Goal: Answer question/provide support: Share knowledge or assist other users

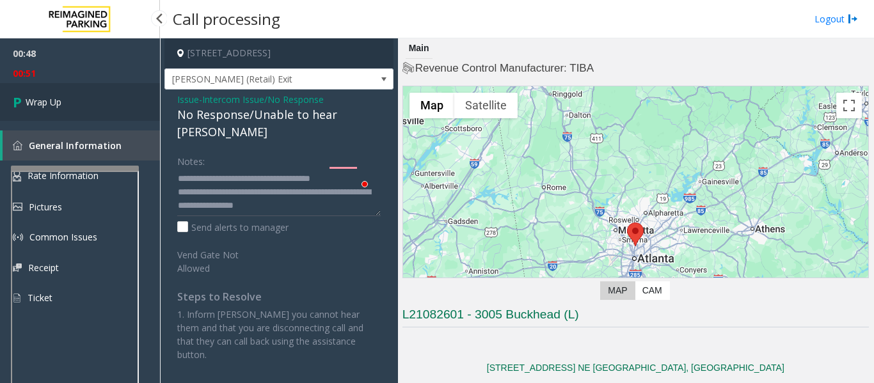
type textarea "**********"
click at [53, 105] on span "Wrap Up" at bounding box center [44, 101] width 36 height 13
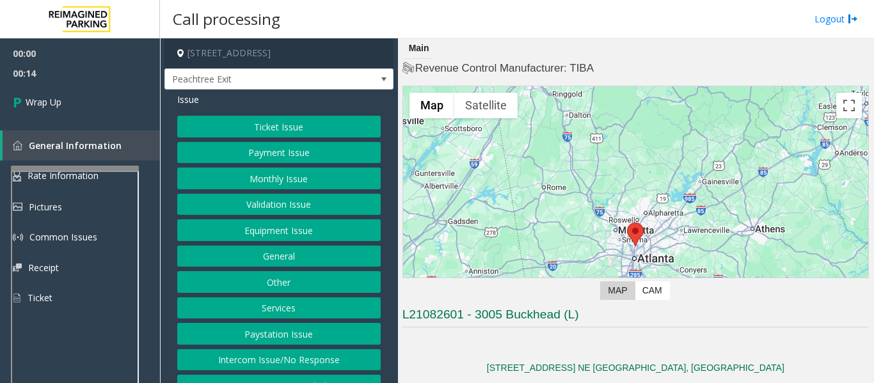
scroll to position [31, 0]
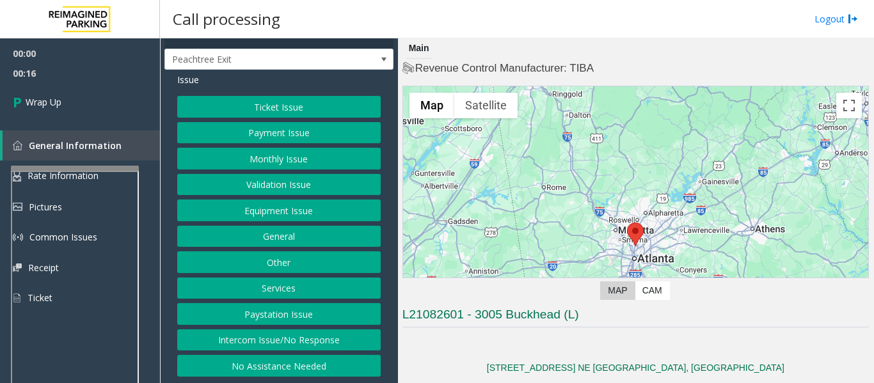
click at [285, 335] on button "Intercom Issue/No Response" at bounding box center [278, 340] width 203 height 22
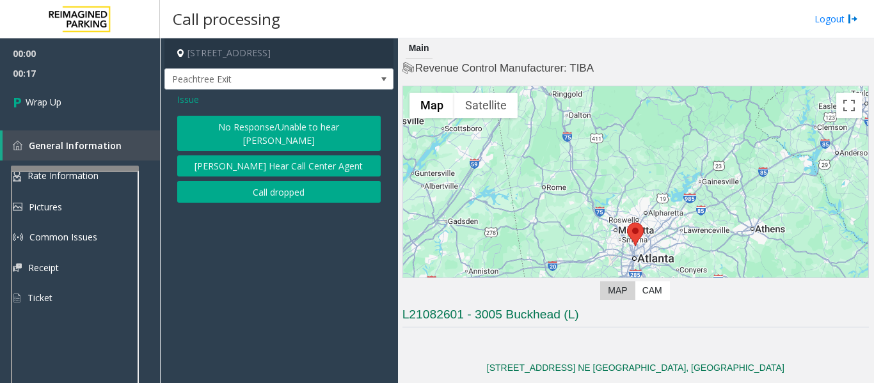
scroll to position [0, 0]
click at [270, 181] on button "Call dropped" at bounding box center [278, 192] width 203 height 22
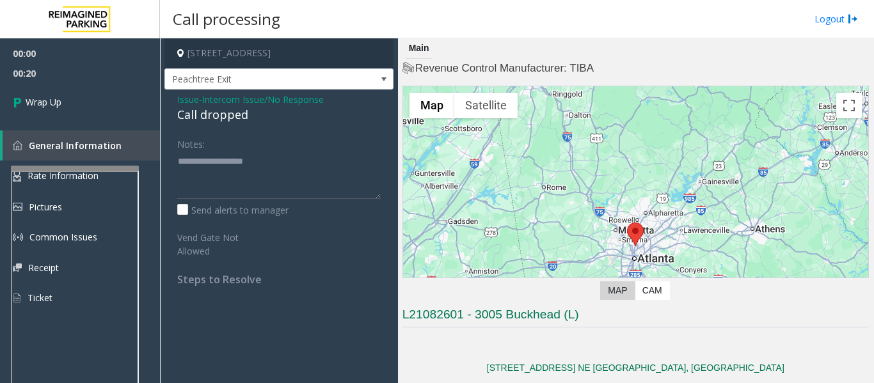
click at [203, 150] on label "Notes:" at bounding box center [191, 142] width 28 height 18
click at [214, 141] on div "Notes:" at bounding box center [278, 166] width 203 height 66
click at [223, 111] on div "Call dropped" at bounding box center [278, 114] width 203 height 17
click at [221, 113] on div "Call dropped" at bounding box center [278, 114] width 203 height 17
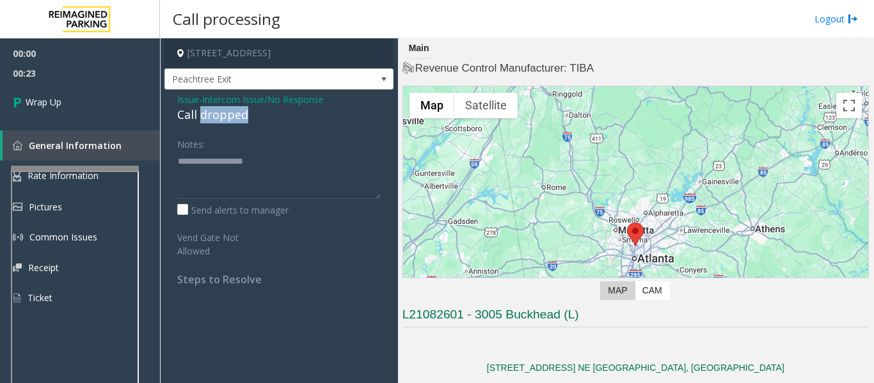
click at [209, 120] on div "Call dropped" at bounding box center [278, 114] width 203 height 17
click at [205, 170] on textarea at bounding box center [278, 175] width 203 height 48
paste textarea "**********"
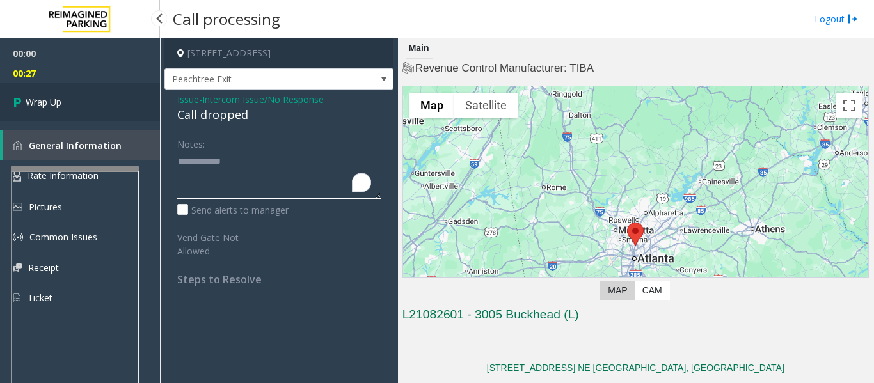
type textarea "**********"
click at [61, 100] on span "Wrap Up" at bounding box center [44, 101] width 36 height 13
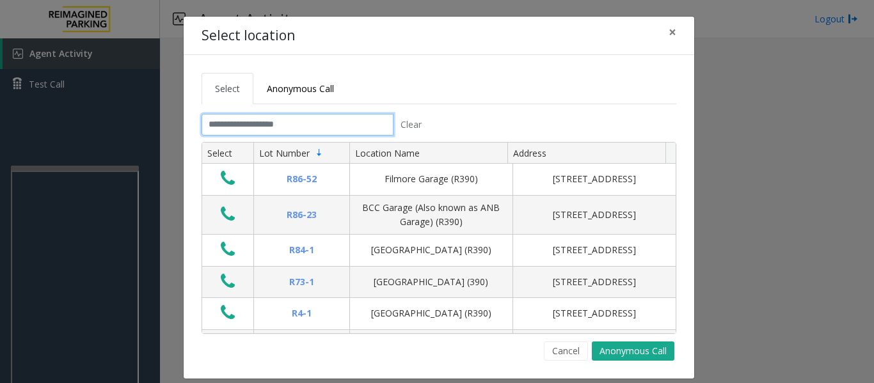
click at [290, 123] on input "text" at bounding box center [298, 125] width 192 height 22
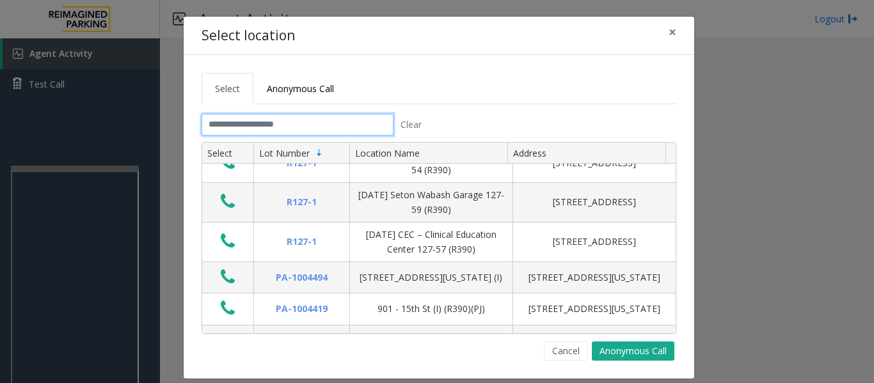
scroll to position [768, 0]
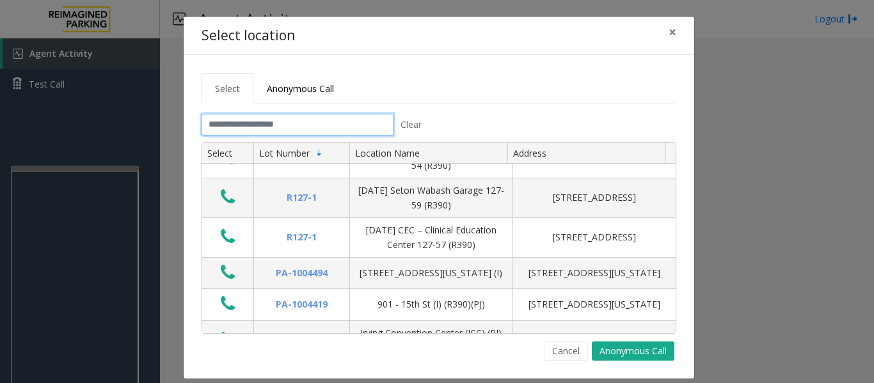
click at [263, 123] on input "text" at bounding box center [298, 125] width 192 height 22
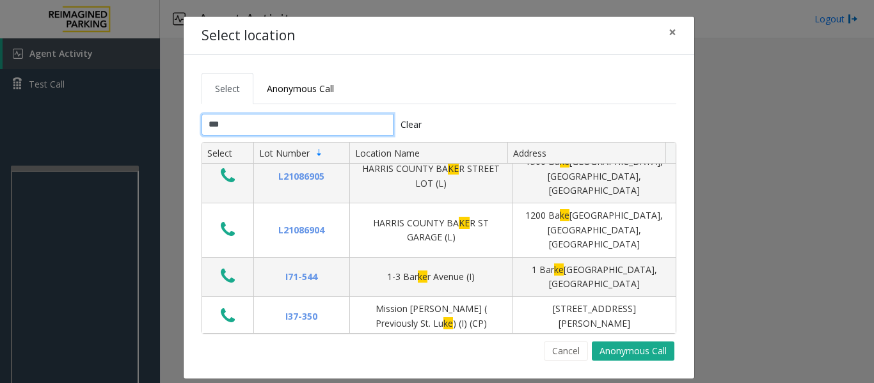
scroll to position [0, 0]
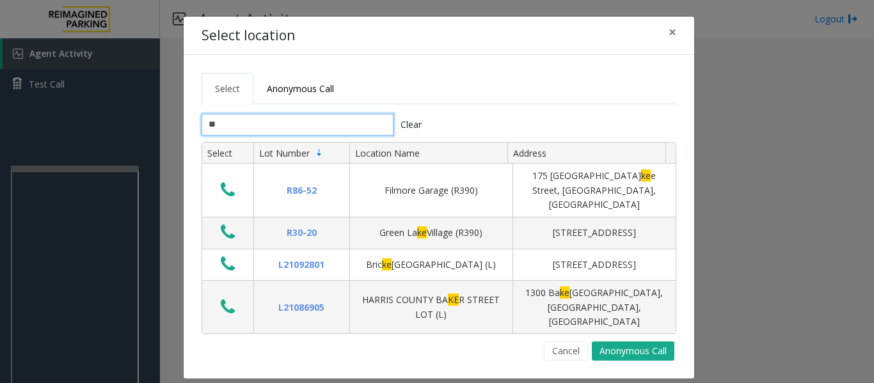
type input "*"
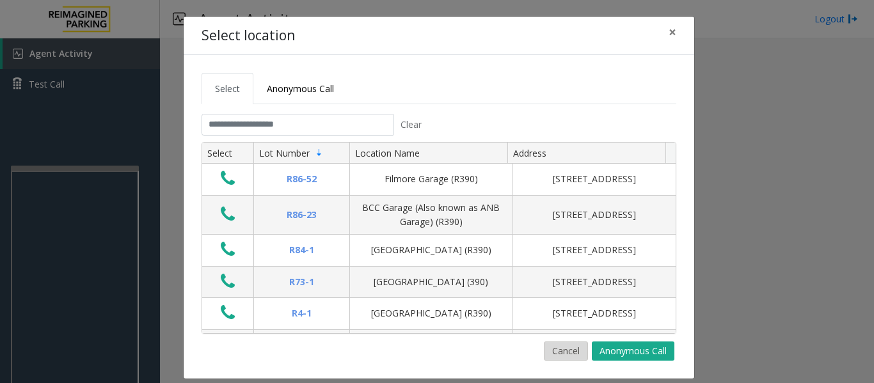
click at [563, 349] on button "Cancel" at bounding box center [566, 351] width 44 height 19
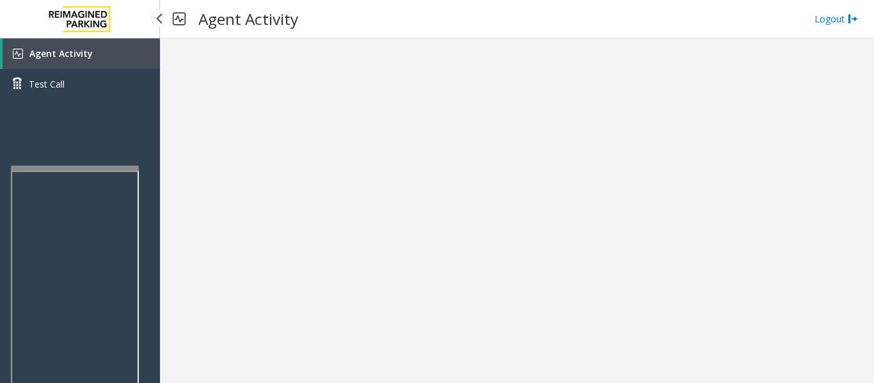
click at [69, 102] on div "Agent Activity Test Call" at bounding box center [80, 73] width 160 height 70
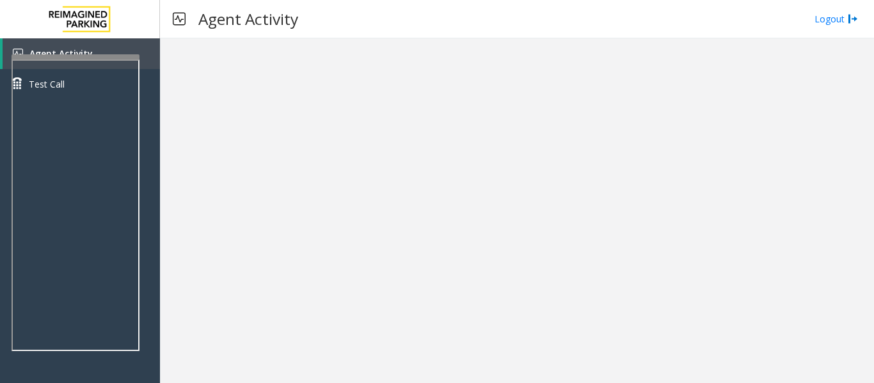
click at [65, 57] on div at bounding box center [76, 56] width 128 height 5
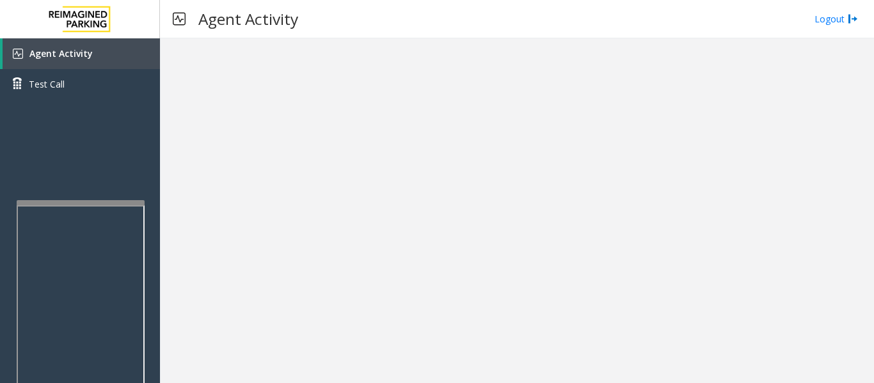
click at [59, 209] on div at bounding box center [81, 350] width 128 height 300
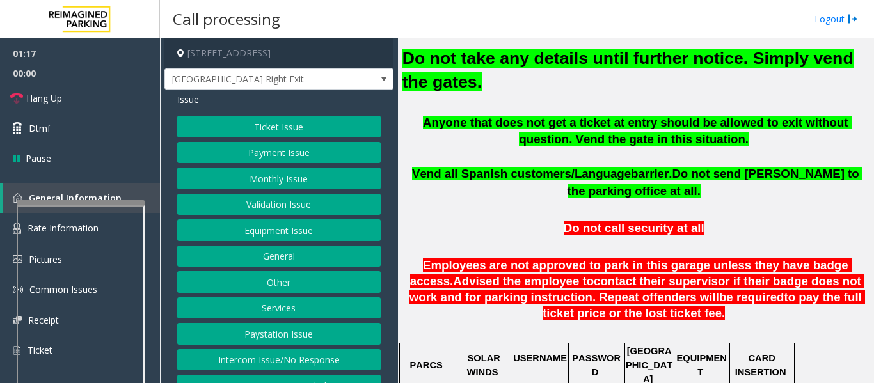
scroll to position [384, 0]
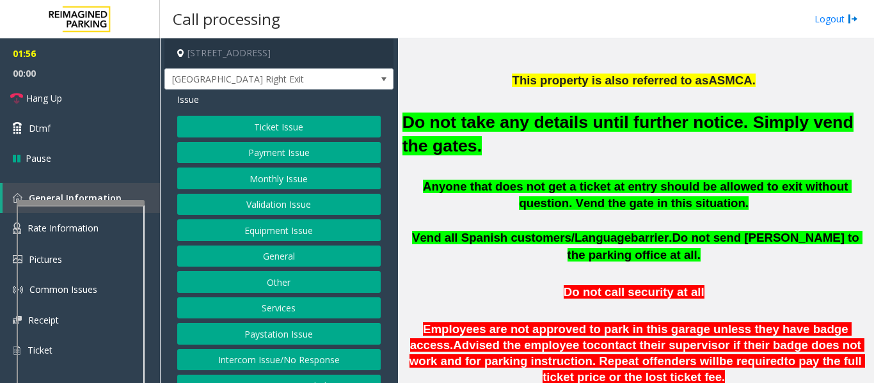
click at [281, 181] on button "Monthly Issue" at bounding box center [278, 179] width 203 height 22
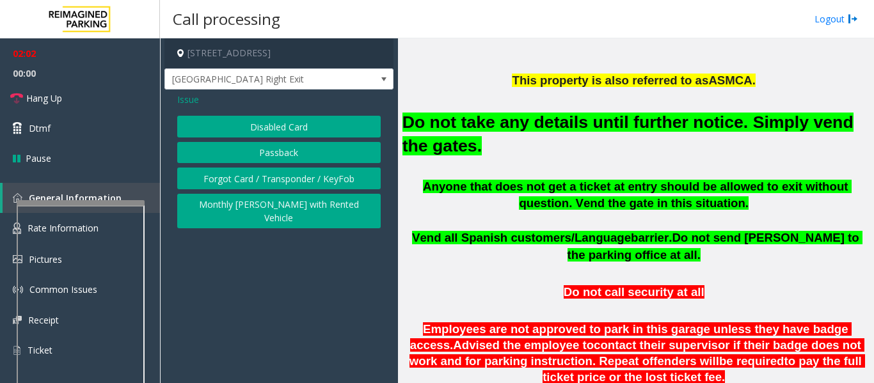
drag, startPoint x: 190, startPoint y: 96, endPoint x: 203, endPoint y: 105, distance: 16.1
click at [191, 96] on span "Issue" at bounding box center [188, 99] width 22 height 13
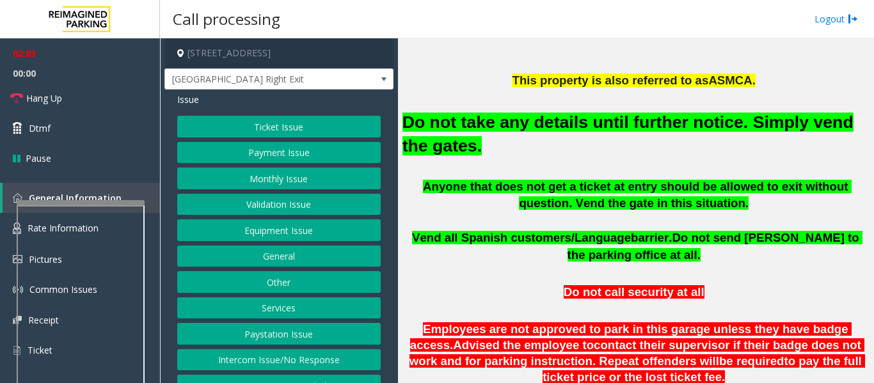
click at [308, 235] on button "Equipment Issue" at bounding box center [278, 230] width 203 height 22
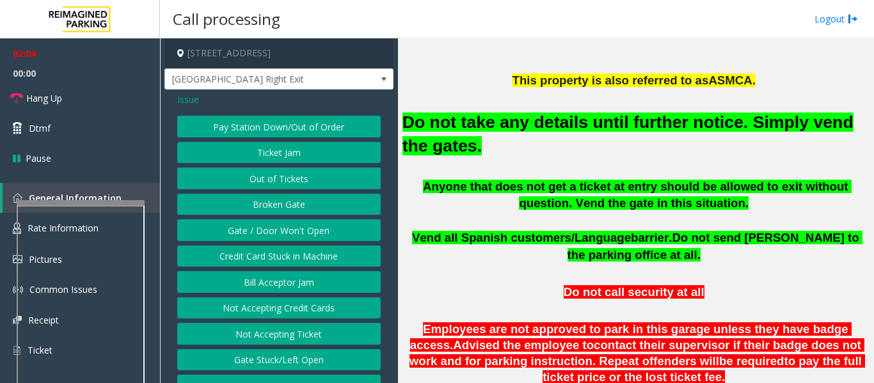
click at [297, 232] on button "Gate / Door Won't Open" at bounding box center [278, 230] width 203 height 22
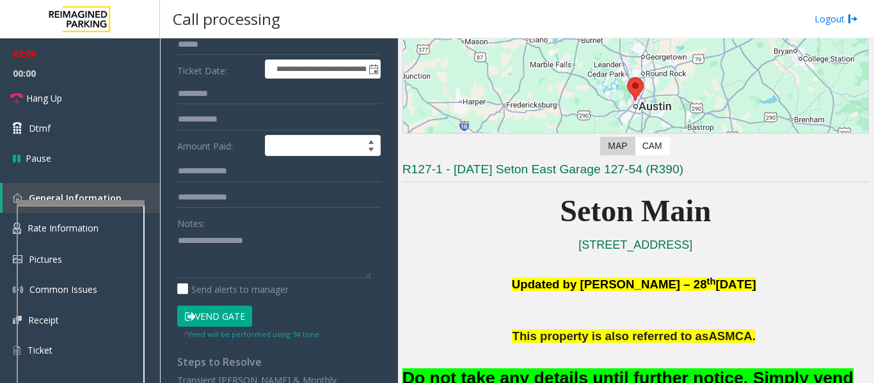
scroll to position [192, 0]
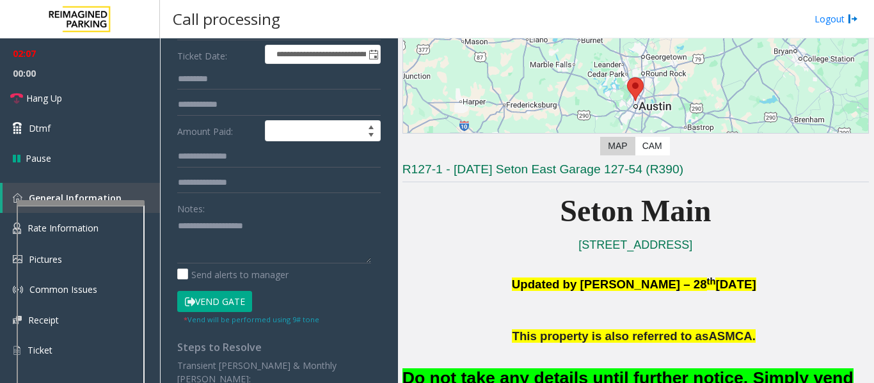
drag, startPoint x: 221, startPoint y: 304, endPoint x: 223, endPoint y: 313, distance: 9.3
click at [223, 313] on div "Vend Gate * Vend will be performed using 9# tone" at bounding box center [279, 308] width 210 height 35
click at [228, 301] on button "Vend Gate" at bounding box center [214, 302] width 75 height 22
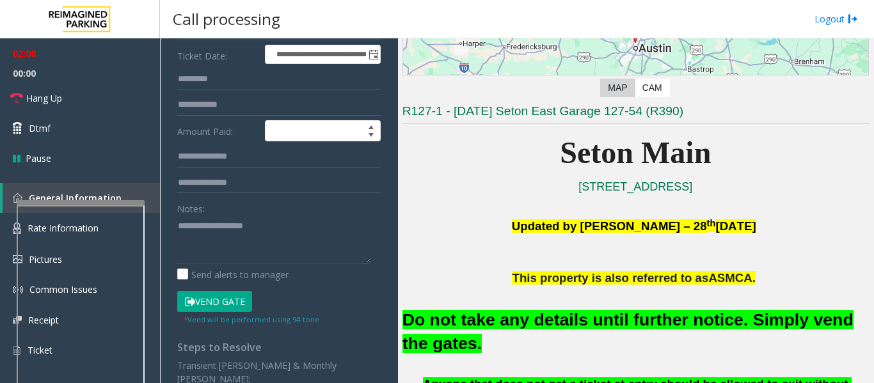
scroll to position [256, 0]
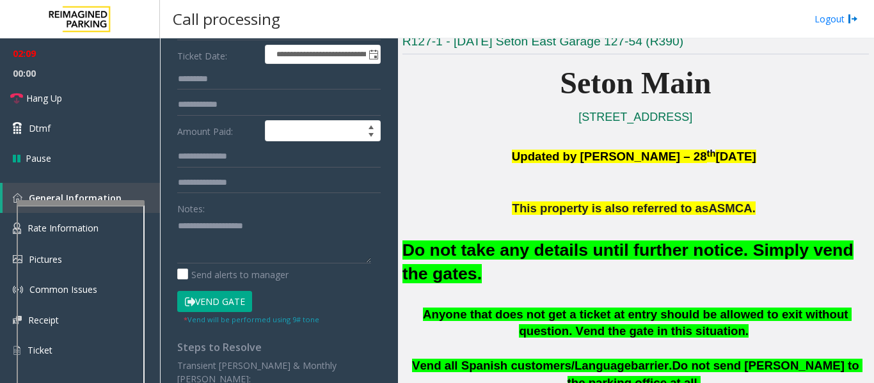
click at [568, 249] on font "Do not take any details until further notice. Simply vend the gates." at bounding box center [627, 262] width 451 height 43
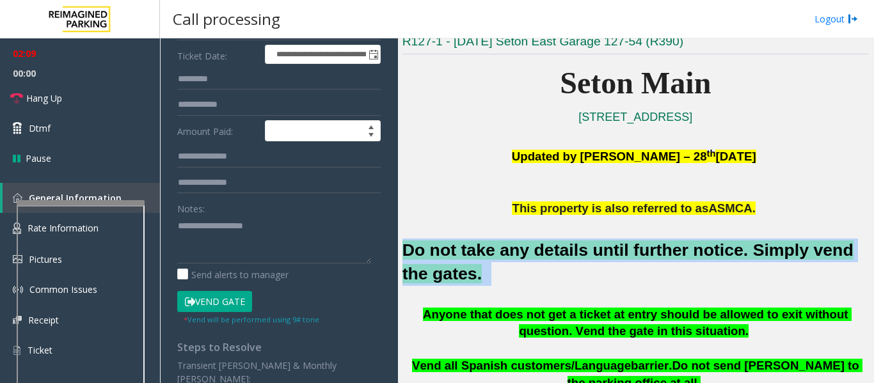
click at [568, 249] on font "Do not take any details until further notice. Simply vend the gates." at bounding box center [627, 262] width 451 height 43
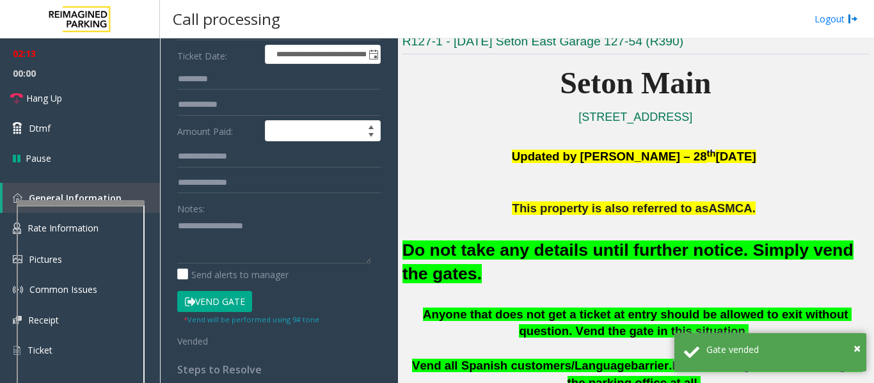
click at [794, 175] on p "Updated by [PERSON_NAME] – [DATE]" at bounding box center [635, 164] width 466 height 38
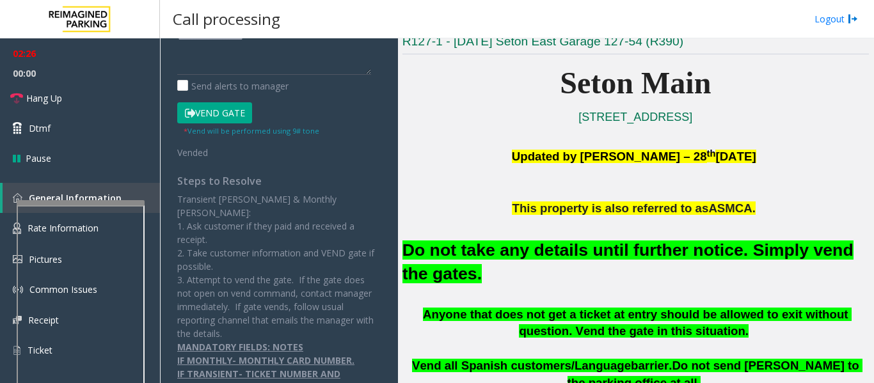
scroll to position [384, 0]
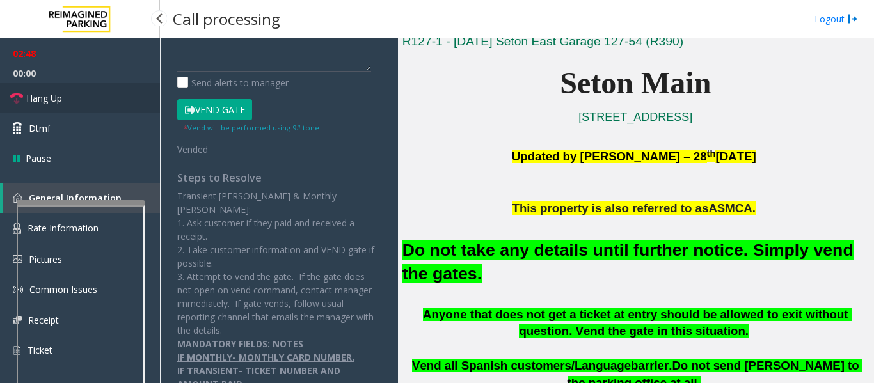
click at [59, 99] on span "Hang Up" at bounding box center [44, 97] width 36 height 13
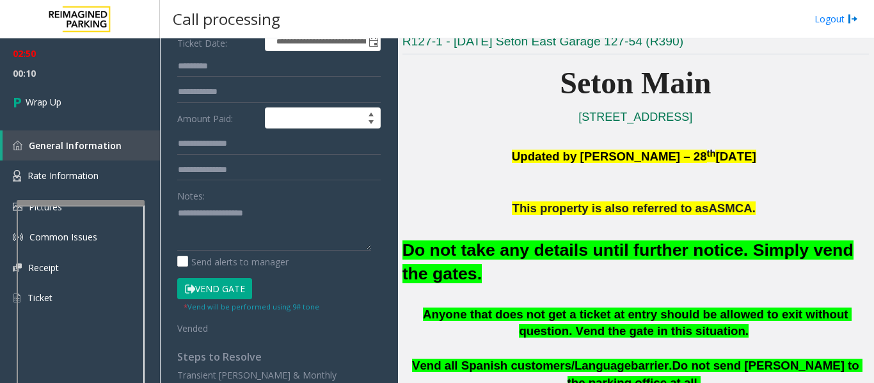
scroll to position [256, 0]
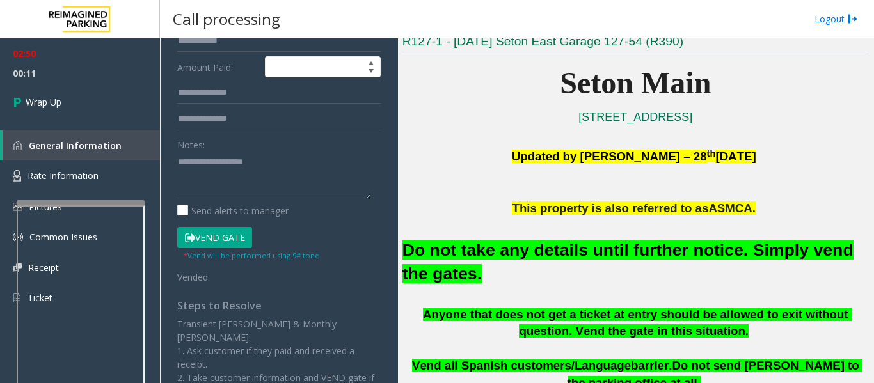
click at [229, 143] on div "Notes:" at bounding box center [278, 167] width 203 height 66
click at [214, 152] on textarea "To enrich screen reader interactions, please activate Accessibility in Grammarl…" at bounding box center [274, 176] width 194 height 48
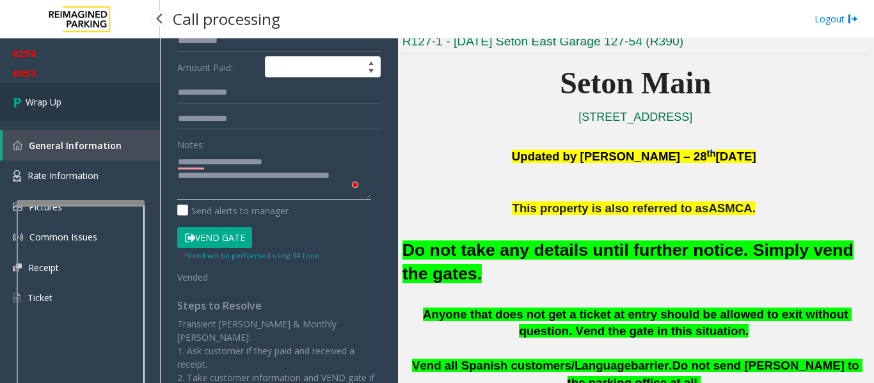
type textarea "**********"
click at [46, 102] on span "Wrap Up" at bounding box center [44, 101] width 36 height 13
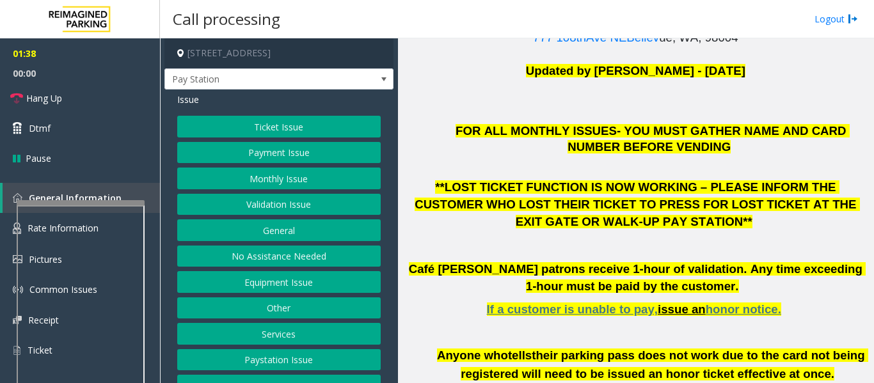
scroll to position [320, 0]
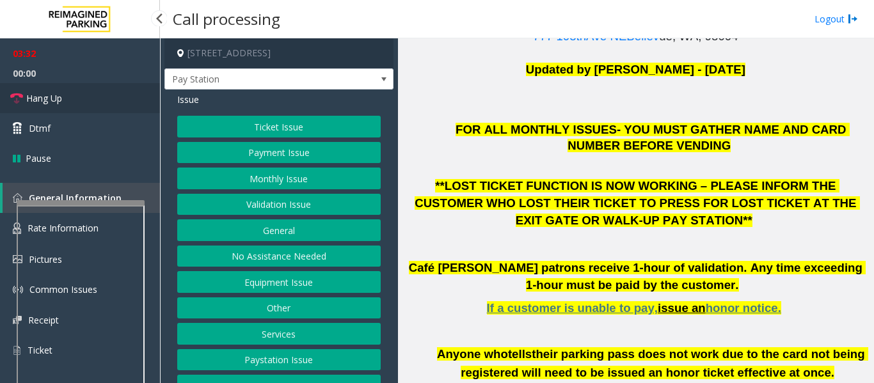
click at [62, 96] on span "Hang Up" at bounding box center [44, 97] width 36 height 13
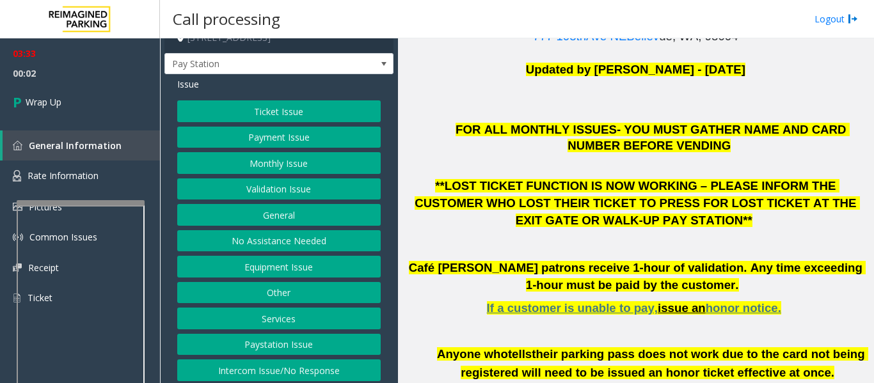
scroll to position [20, 0]
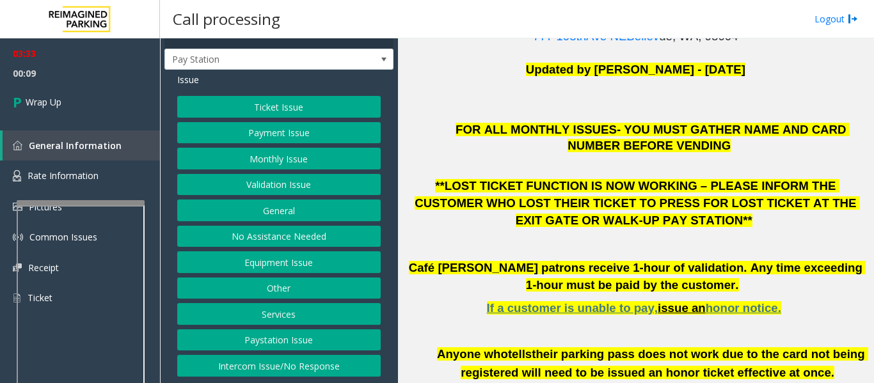
click at [323, 363] on button "Intercom Issue/No Response" at bounding box center [278, 366] width 203 height 22
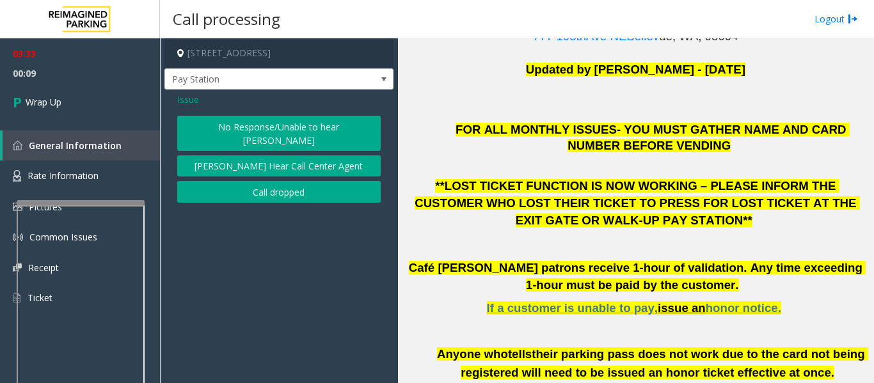
scroll to position [0, 0]
click at [183, 107] on div "Issue No Response/Unable to hear [PERSON_NAME] Cannot Hear Call Center Agent Ca…" at bounding box center [278, 150] width 229 height 120
click at [183, 101] on span "Issue" at bounding box center [188, 99] width 22 height 13
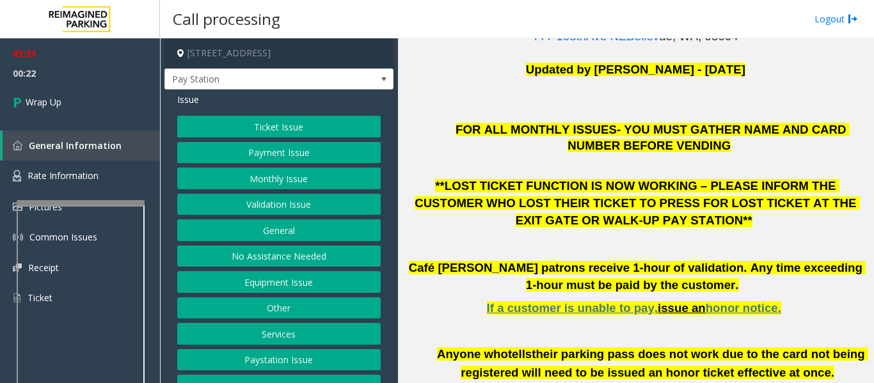
click at [278, 156] on button "Payment Issue" at bounding box center [278, 153] width 203 height 22
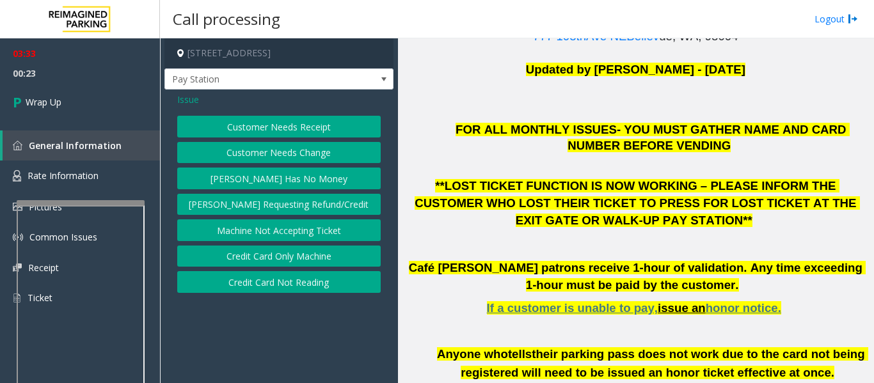
click at [300, 133] on button "Customer Needs Receipt" at bounding box center [278, 127] width 203 height 22
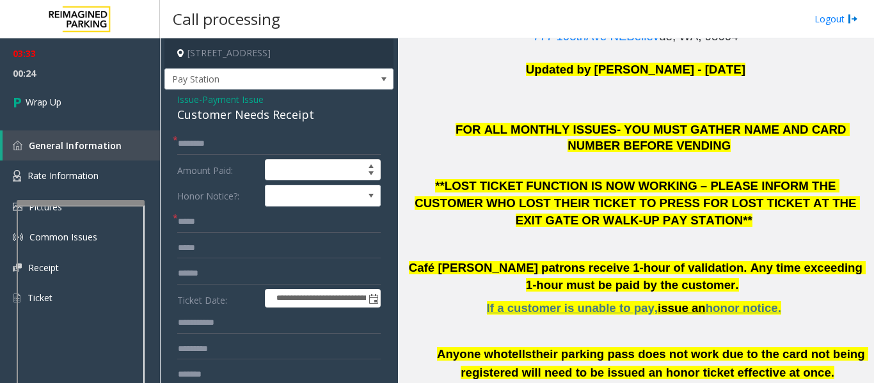
scroll to position [128, 0]
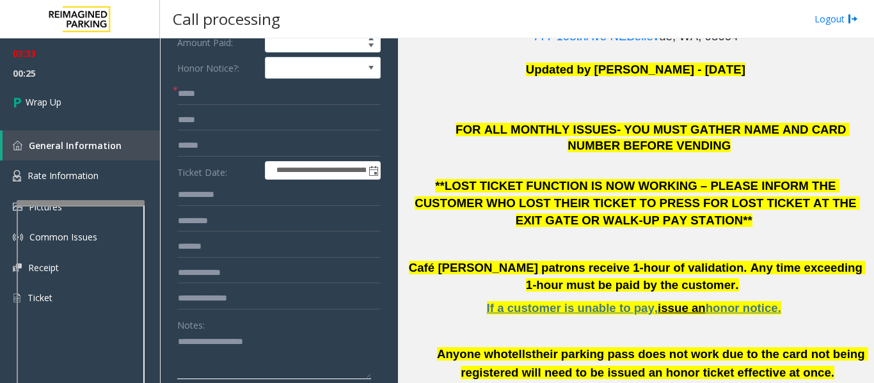
click at [237, 346] on textarea at bounding box center [274, 356] width 194 height 48
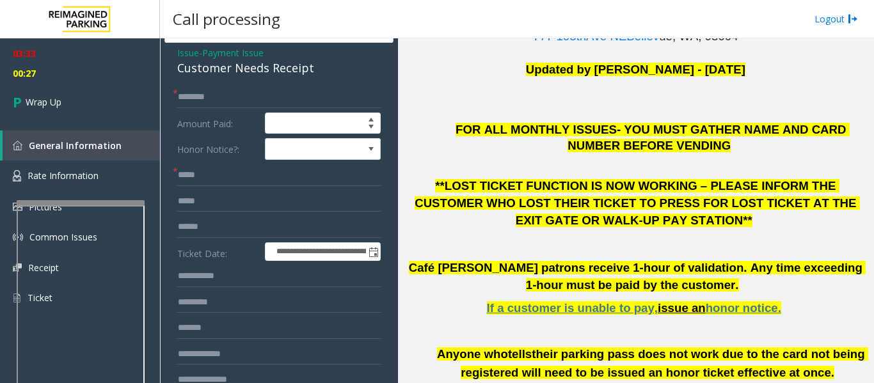
scroll to position [0, 0]
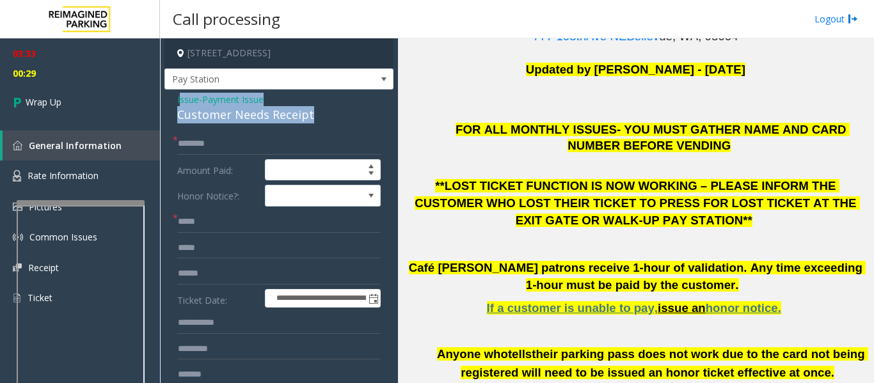
drag, startPoint x: 180, startPoint y: 96, endPoint x: 316, endPoint y: 113, distance: 137.3
click at [316, 113] on div "Issue - Payment Issue Customer Needs Receipt" at bounding box center [278, 108] width 203 height 31
copy div "ssue - Payment Issue Customer Needs Receipt"
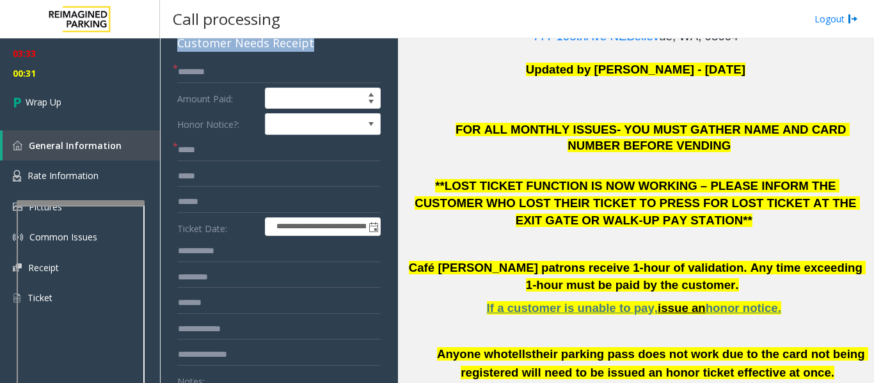
scroll to position [256, 0]
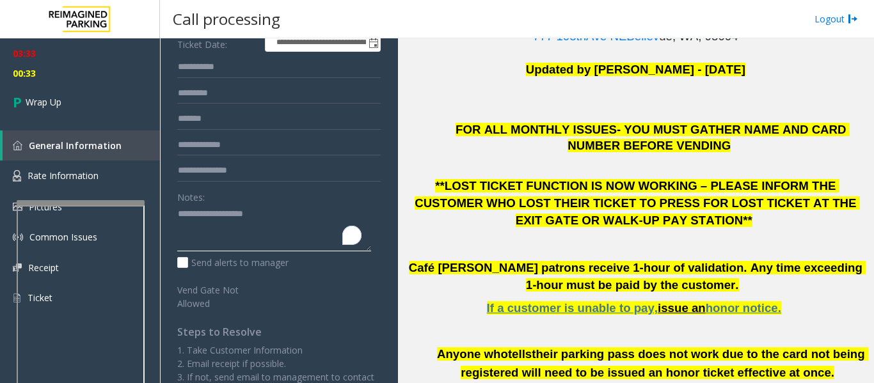
paste textarea "**********"
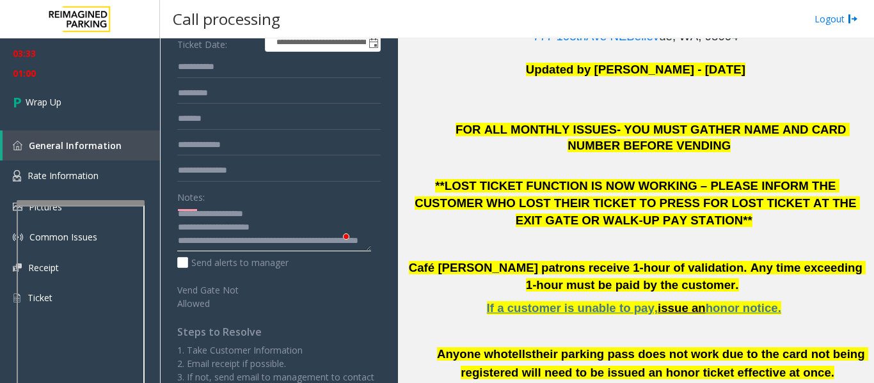
click at [186, 241] on textarea "To enrich screen reader interactions, please activate Accessibility in Grammarl…" at bounding box center [274, 228] width 194 height 48
type textarea "**********"
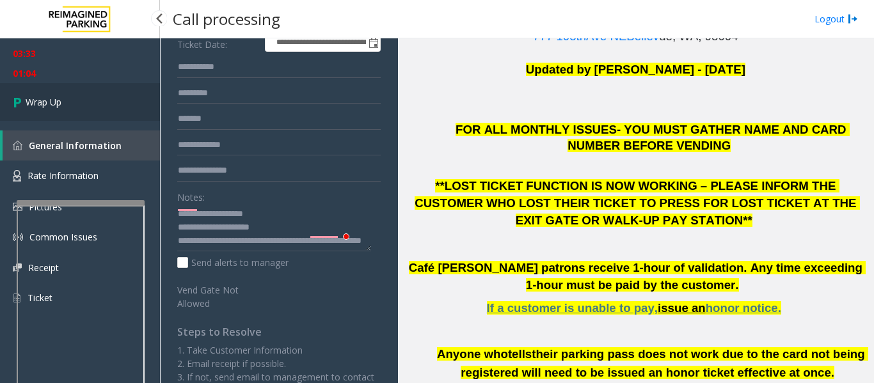
click at [45, 102] on span "Wrap Up" at bounding box center [44, 101] width 36 height 13
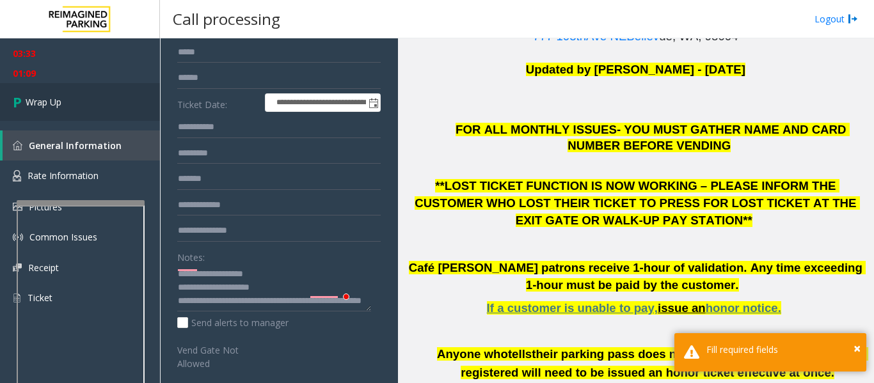
scroll to position [0, 0]
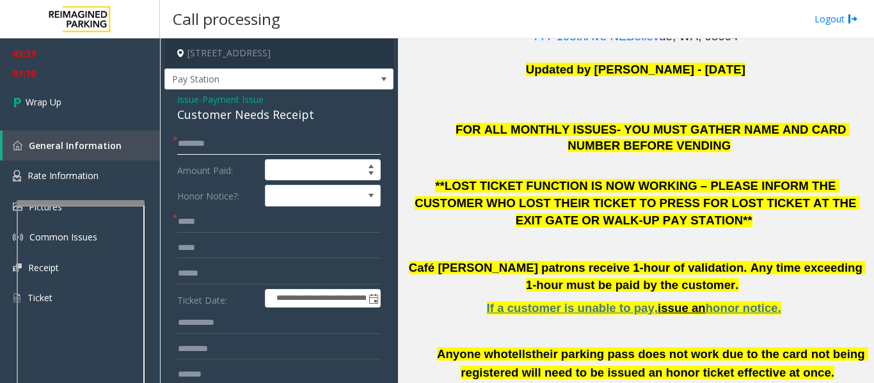
click at [219, 147] on input "text" at bounding box center [278, 144] width 203 height 22
type input "**"
click at [207, 226] on input "text" at bounding box center [278, 222] width 203 height 22
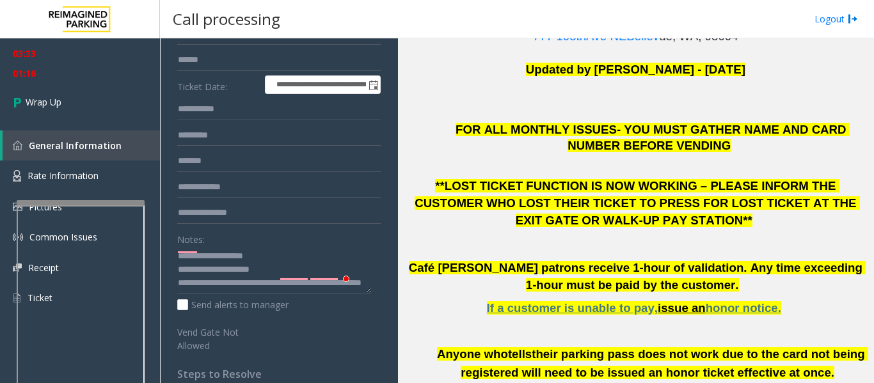
scroll to position [256, 0]
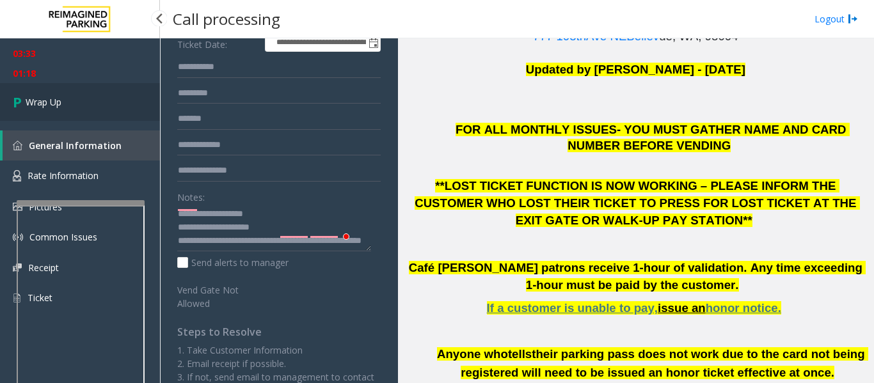
type input "**"
click at [45, 103] on span "Wrap Up" at bounding box center [44, 101] width 36 height 13
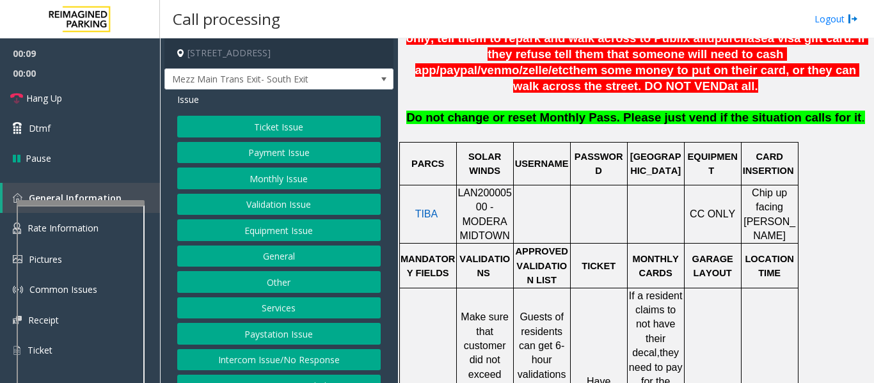
scroll to position [512, 0]
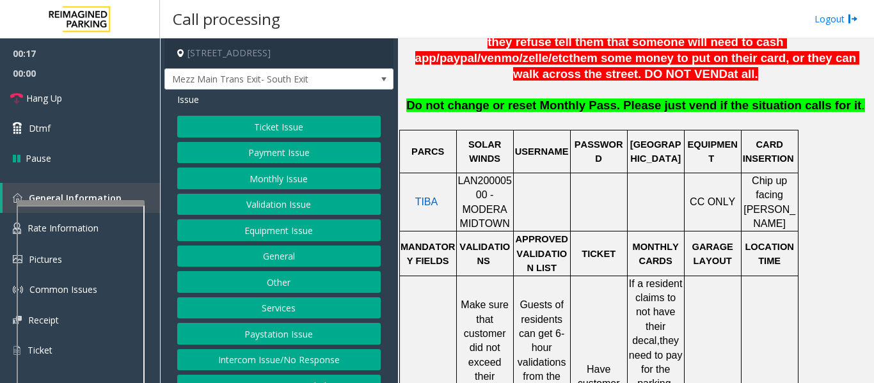
click at [486, 175] on span "LAN20000500 - MODERA MIDTOWN" at bounding box center [484, 202] width 54 height 54
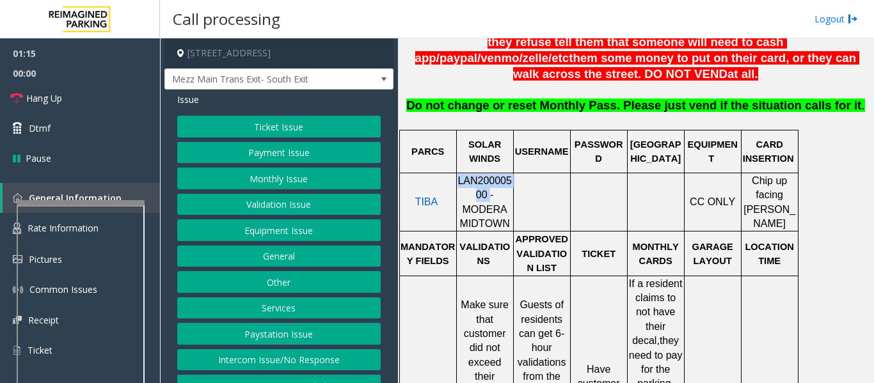
click at [273, 206] on button "Validation Issue" at bounding box center [278, 205] width 203 height 22
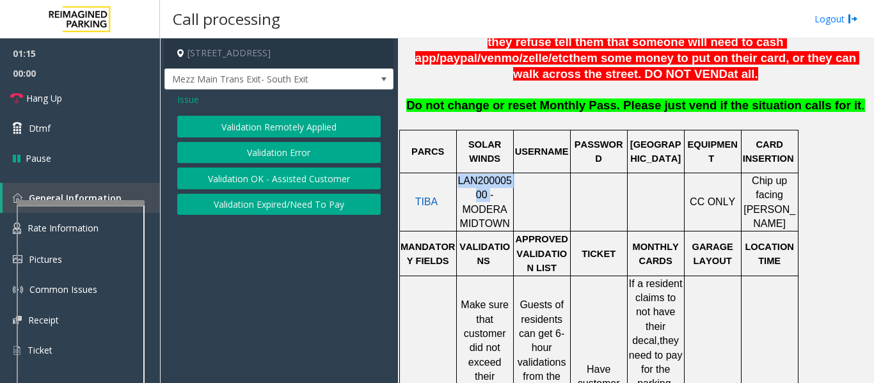
click at [265, 150] on button "Validation Error" at bounding box center [278, 153] width 203 height 22
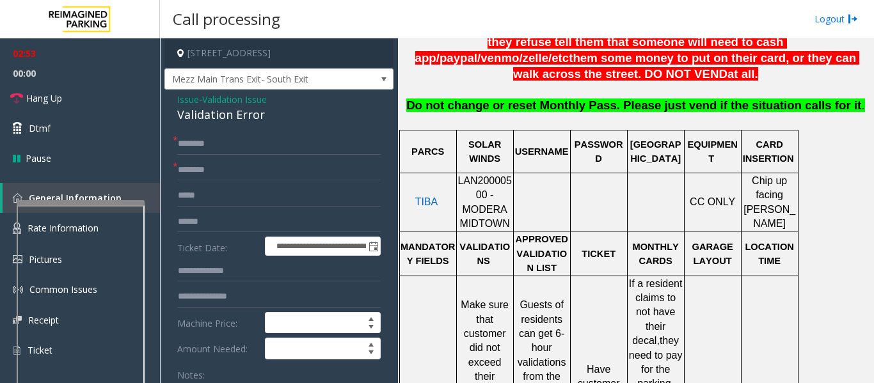
paste input "**********"
click at [208, 222] on input "text" at bounding box center [278, 222] width 203 height 22
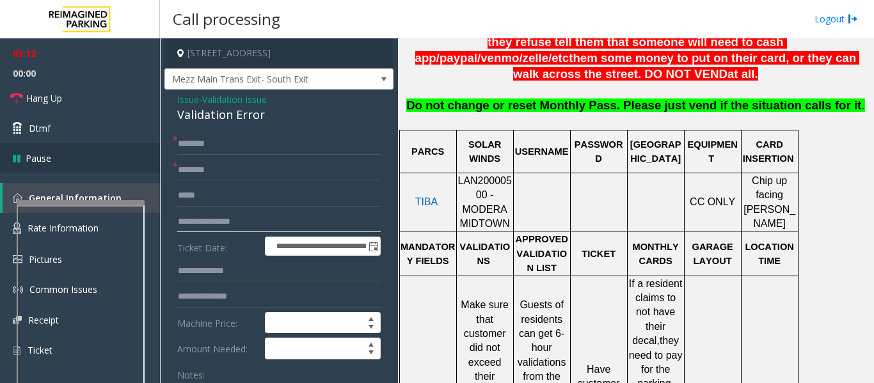
type input "**********"
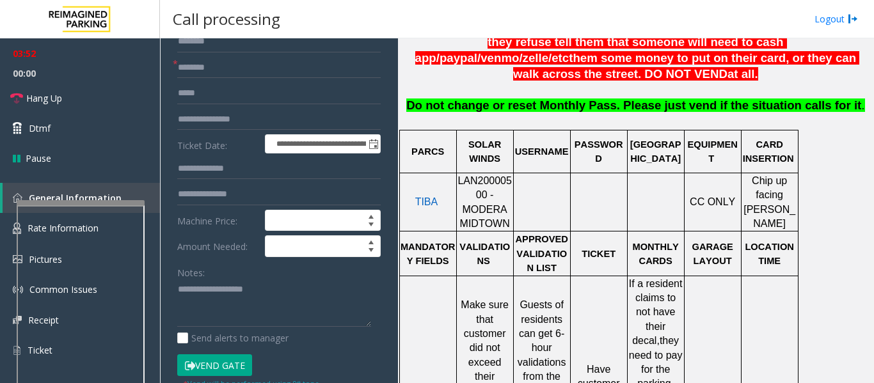
scroll to position [192, 0]
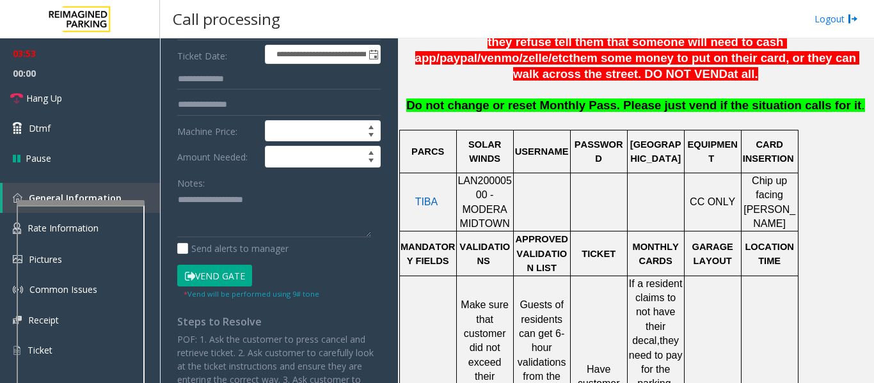
click at [216, 277] on button "Vend Gate" at bounding box center [214, 276] width 75 height 22
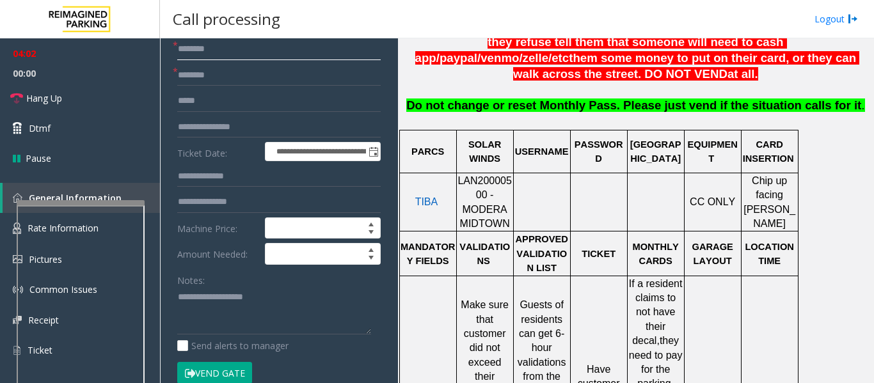
click at [198, 51] on input "text" at bounding box center [278, 49] width 203 height 22
click at [210, 52] on input "text" at bounding box center [278, 49] width 203 height 22
type input "**"
click at [248, 79] on input "text" at bounding box center [278, 76] width 203 height 22
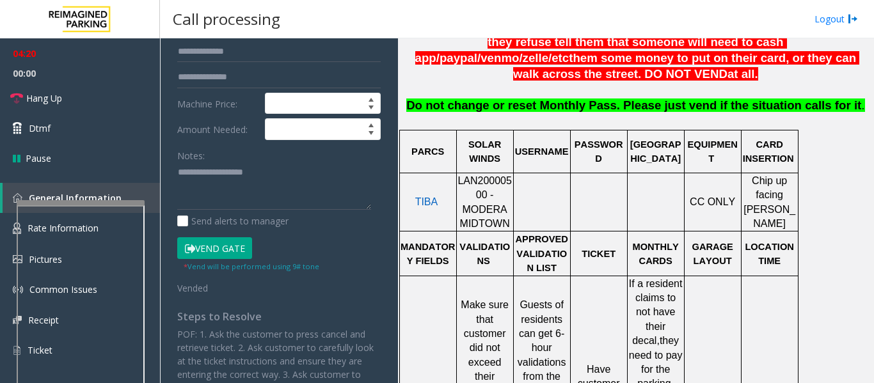
scroll to position [223, 0]
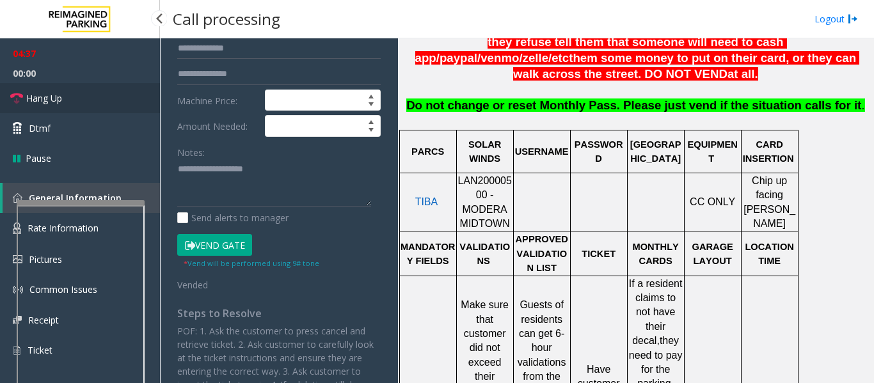
type input "**********"
click at [51, 97] on span "Hang Up" at bounding box center [44, 97] width 36 height 13
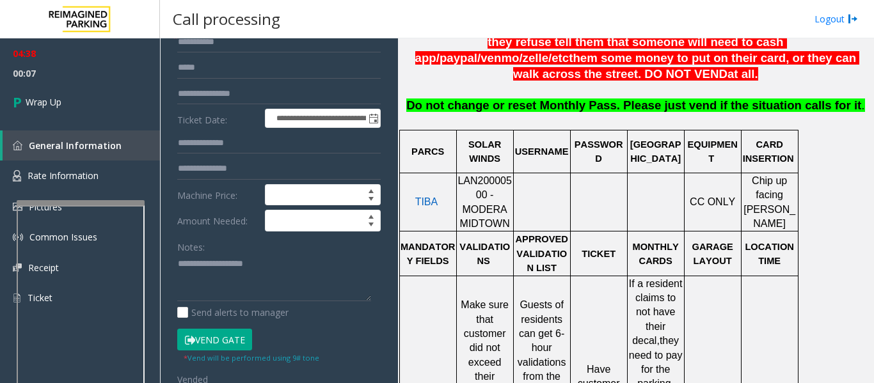
scroll to position [192, 0]
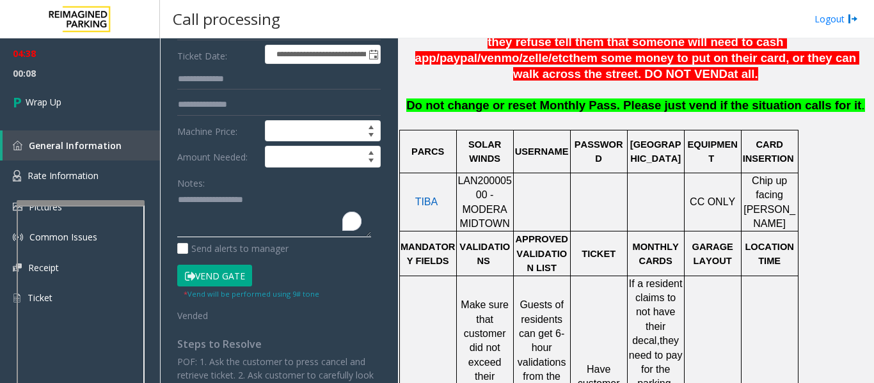
click at [205, 192] on textarea "To enrich screen reader interactions, please activate Accessibility in Grammarl…" at bounding box center [274, 214] width 194 height 48
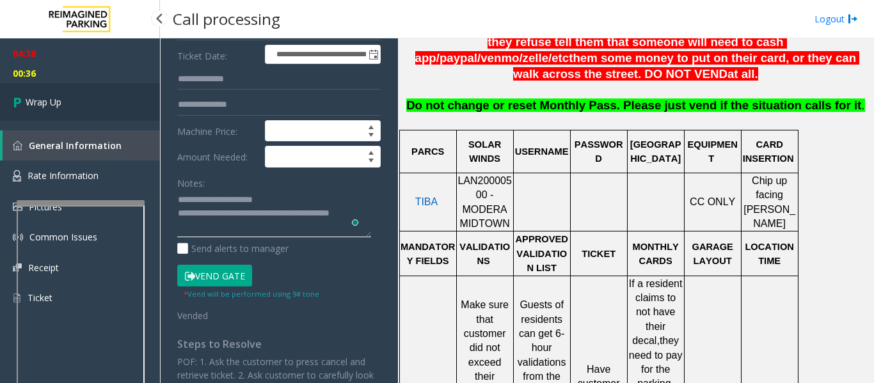
type textarea "**********"
click at [53, 97] on span "Wrap Up" at bounding box center [44, 101] width 36 height 13
